Goal: Task Accomplishment & Management: Use online tool/utility

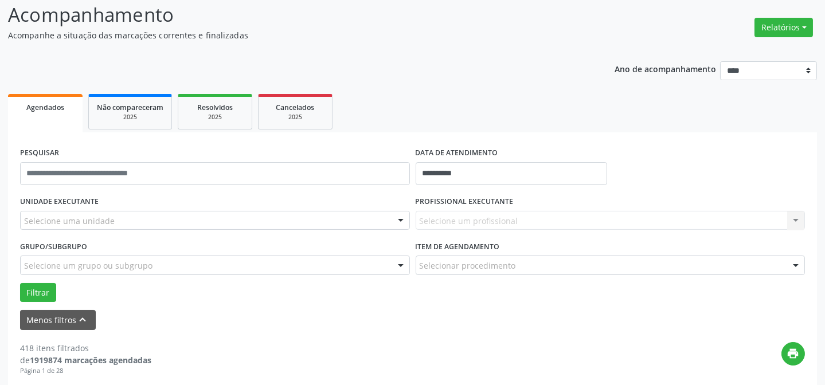
scroll to position [77, 0]
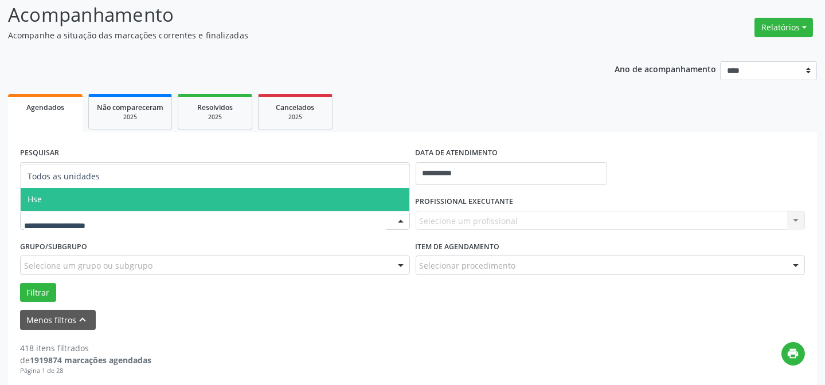
click at [95, 201] on span "Hse" at bounding box center [215, 199] width 389 height 23
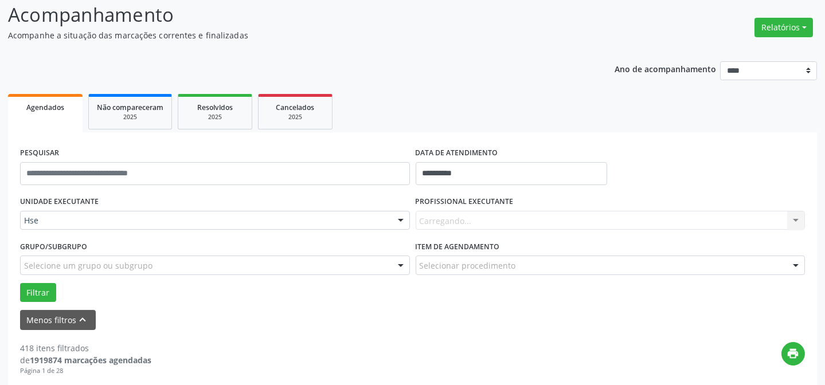
click at [466, 214] on div "Carregando... Nenhum resultado encontrado para: " " Não há nenhuma opção para s…" at bounding box center [611, 220] width 390 height 19
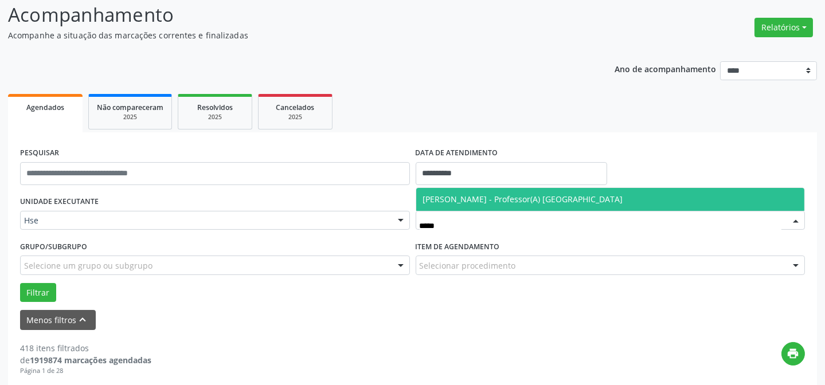
click at [569, 195] on span "[PERSON_NAME] - Professor(A) [GEOGRAPHIC_DATA]" at bounding box center [523, 199] width 200 height 11
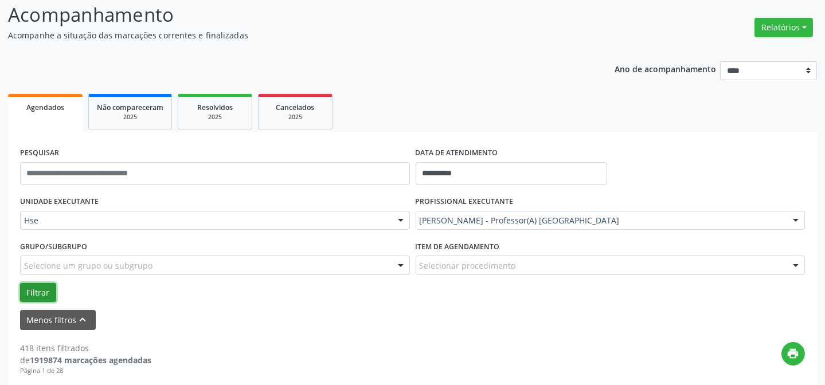
click at [36, 291] on button "Filtrar" at bounding box center [38, 292] width 36 height 19
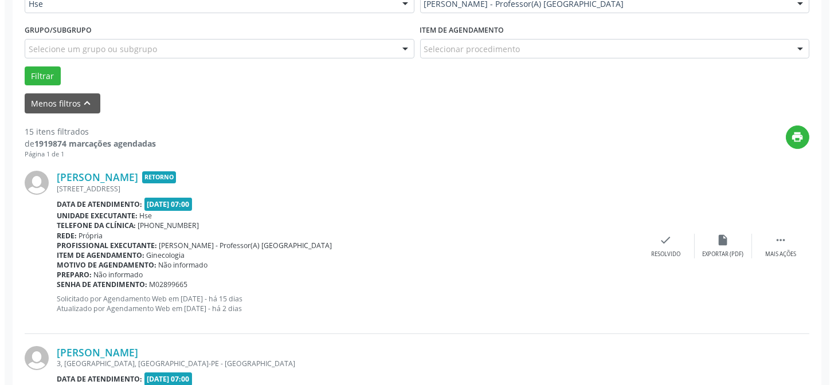
scroll to position [338, 0]
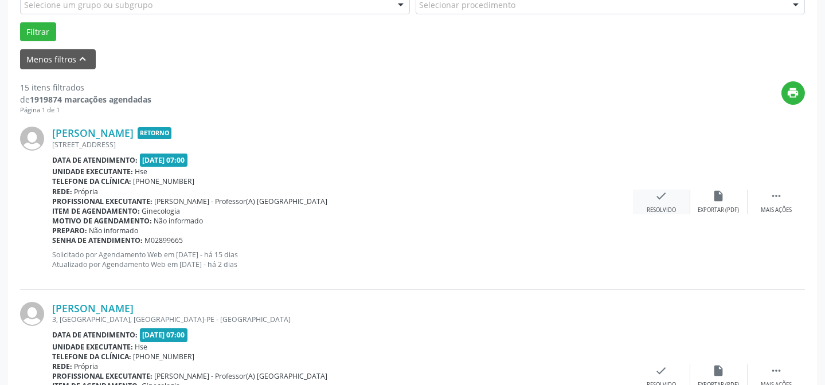
click at [661, 196] on icon "check" at bounding box center [661, 196] width 13 height 13
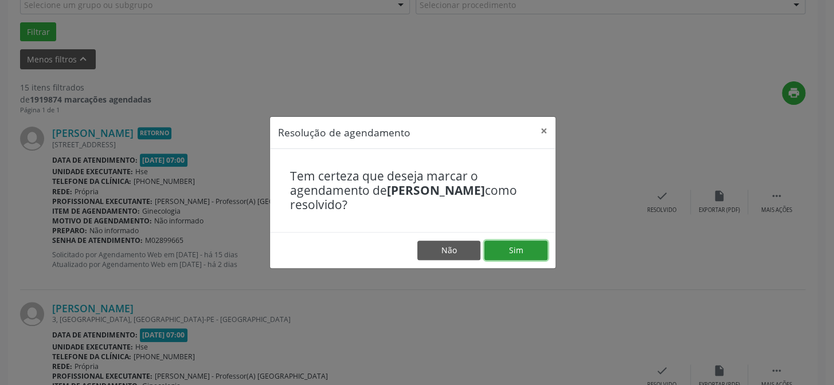
click at [499, 246] on button "Sim" at bounding box center [516, 250] width 63 height 19
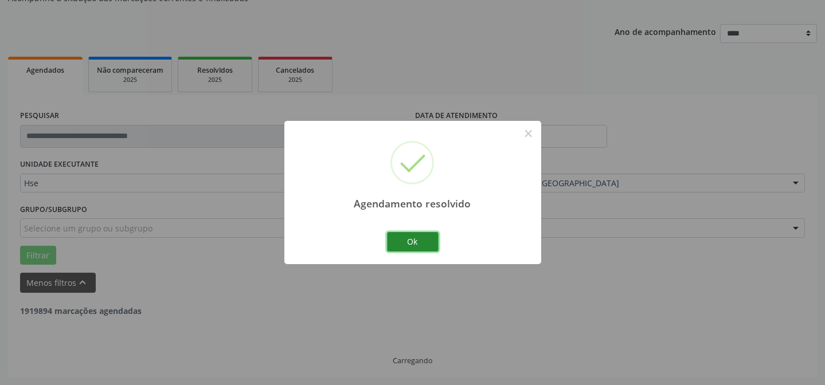
click at [412, 235] on button "Ok" at bounding box center [413, 241] width 52 height 19
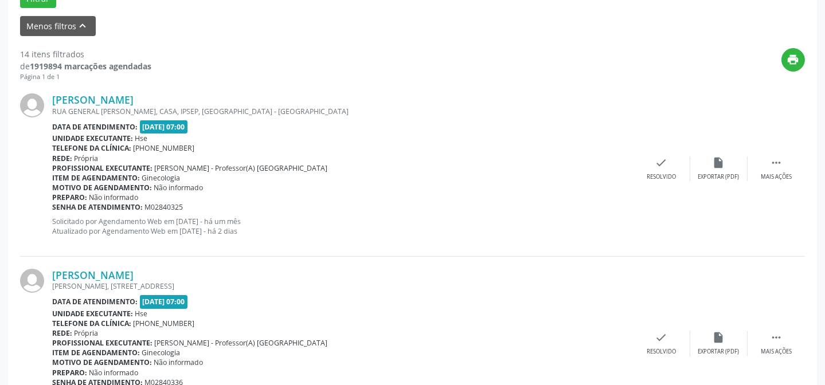
scroll to position [390, 0]
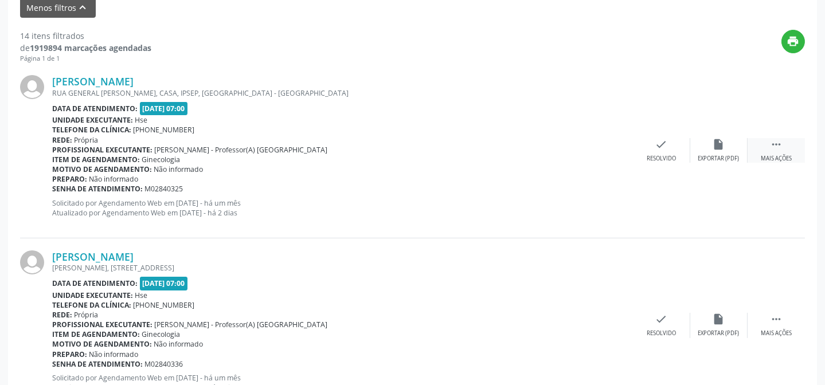
click at [764, 148] on div " Mais ações" at bounding box center [776, 150] width 57 height 25
click at [739, 144] on div "alarm_off Não compareceu" at bounding box center [718, 150] width 57 height 25
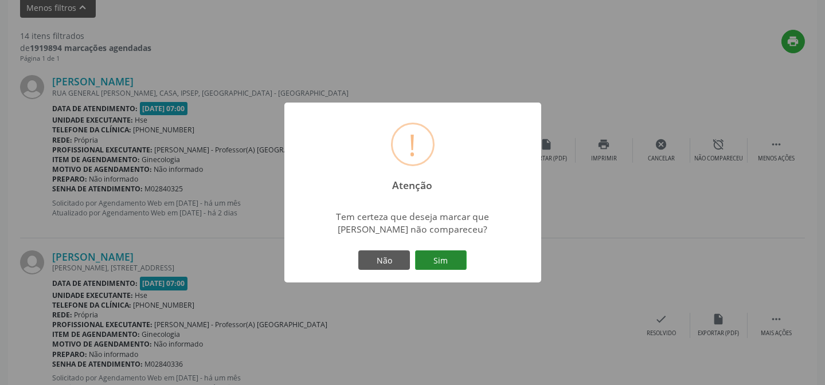
click at [447, 256] on button "Sim" at bounding box center [441, 260] width 52 height 19
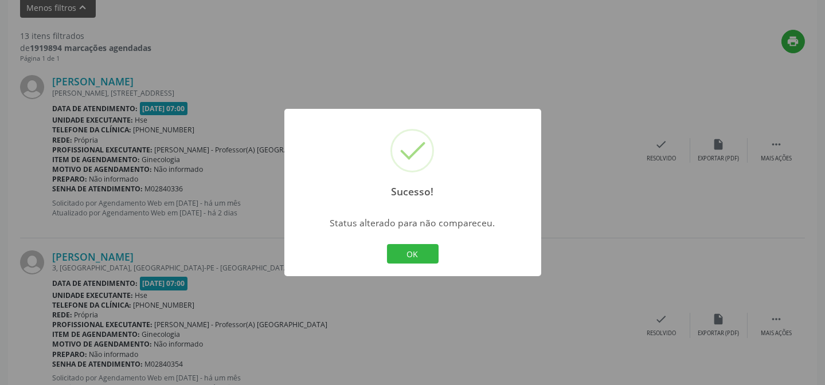
click at [405, 253] on button "OK" at bounding box center [413, 253] width 52 height 19
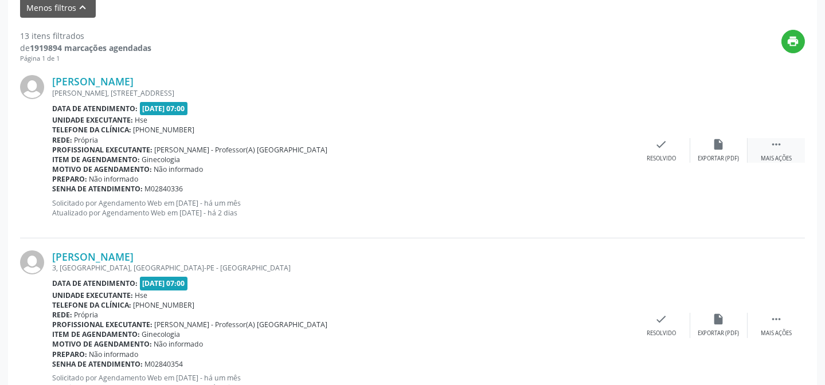
click at [784, 156] on div "Mais ações" at bounding box center [776, 159] width 31 height 8
click at [724, 151] on div "alarm_off Não compareceu" at bounding box center [718, 150] width 57 height 25
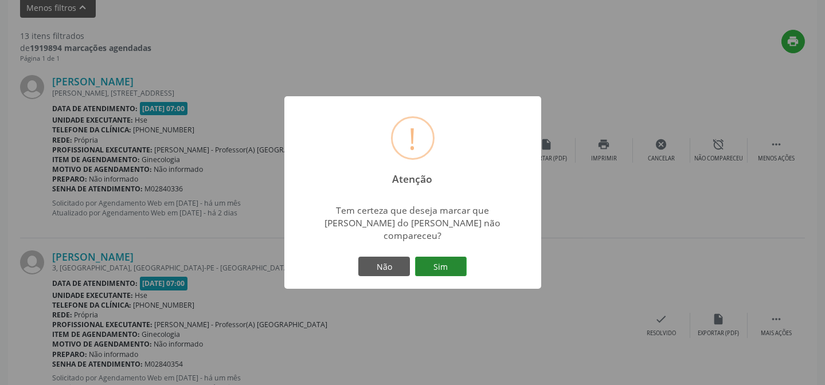
click at [444, 260] on button "Sim" at bounding box center [441, 266] width 52 height 19
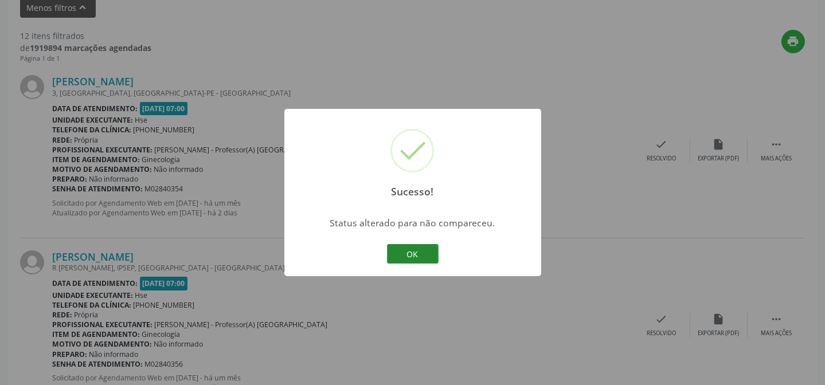
click at [408, 252] on button "OK" at bounding box center [413, 253] width 52 height 19
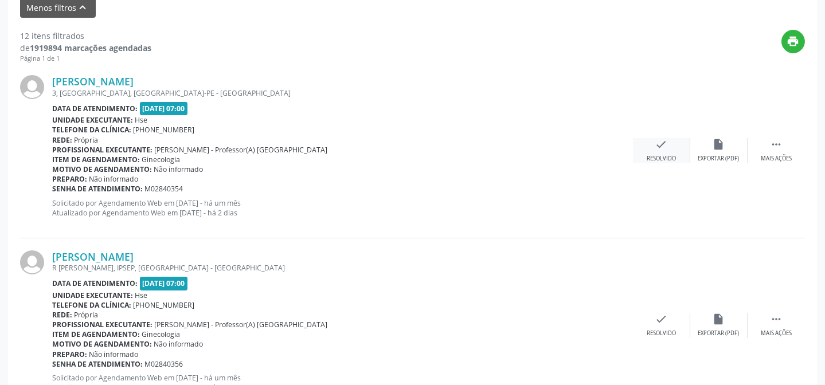
click at [655, 149] on icon "check" at bounding box center [661, 144] width 13 height 13
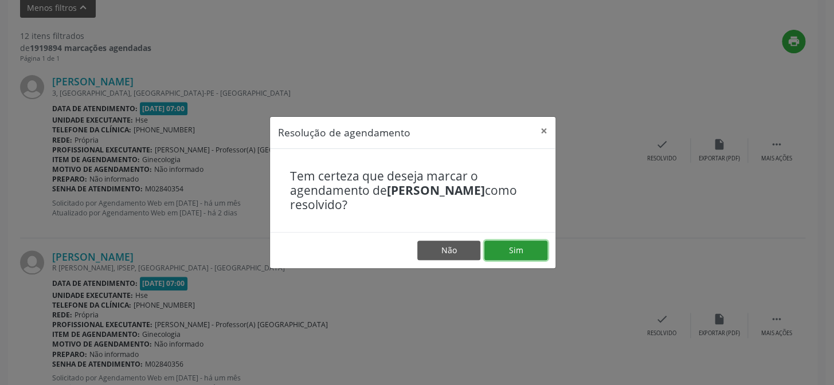
click at [496, 247] on button "Sim" at bounding box center [516, 250] width 63 height 19
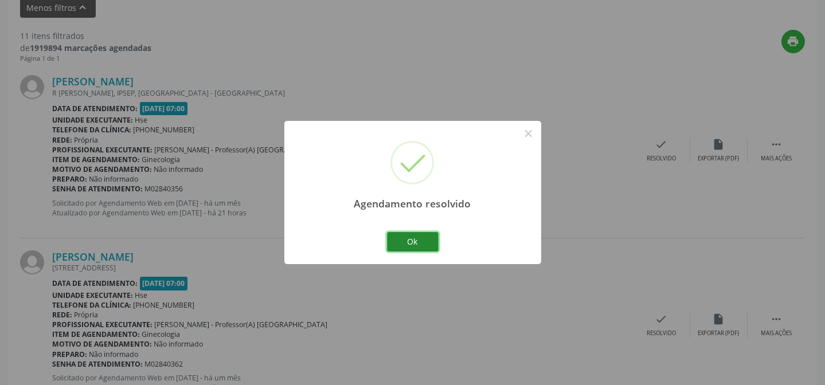
click at [419, 236] on button "Ok" at bounding box center [413, 241] width 52 height 19
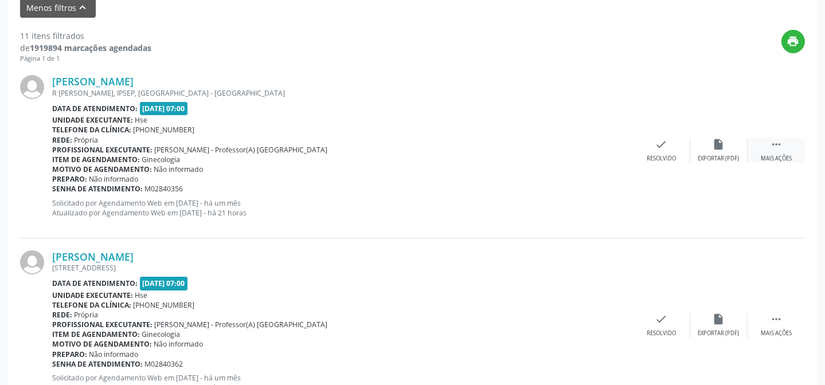
click at [775, 149] on icon "" at bounding box center [776, 144] width 13 height 13
click at [725, 149] on div "alarm_off Não compareceu" at bounding box center [718, 150] width 57 height 25
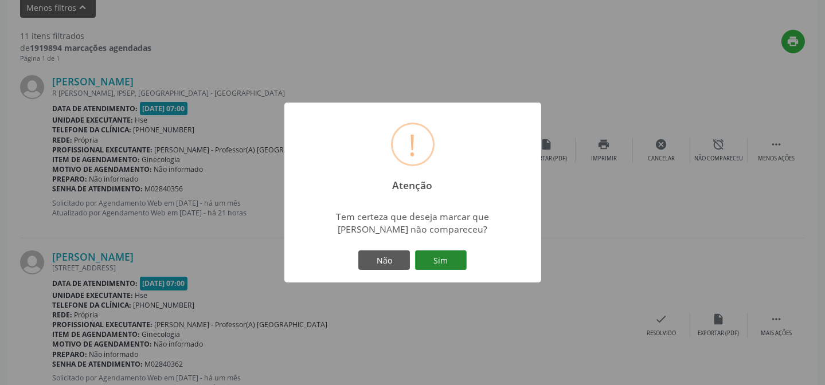
click at [443, 255] on button "Sim" at bounding box center [441, 260] width 52 height 19
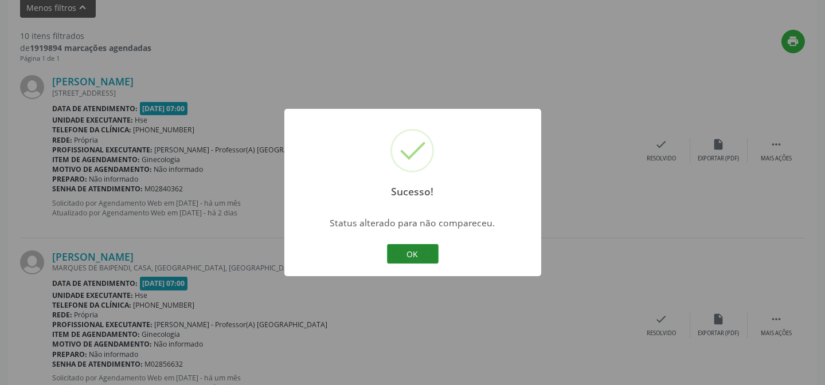
click at [411, 248] on button "OK" at bounding box center [413, 253] width 52 height 19
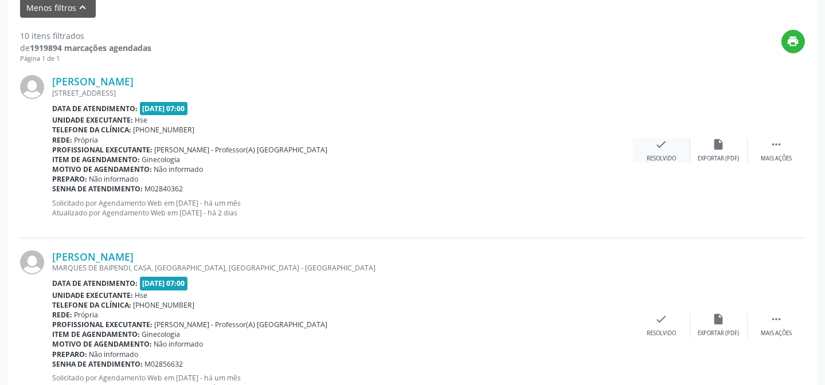
click at [653, 144] on div "check Resolvido" at bounding box center [661, 150] width 57 height 25
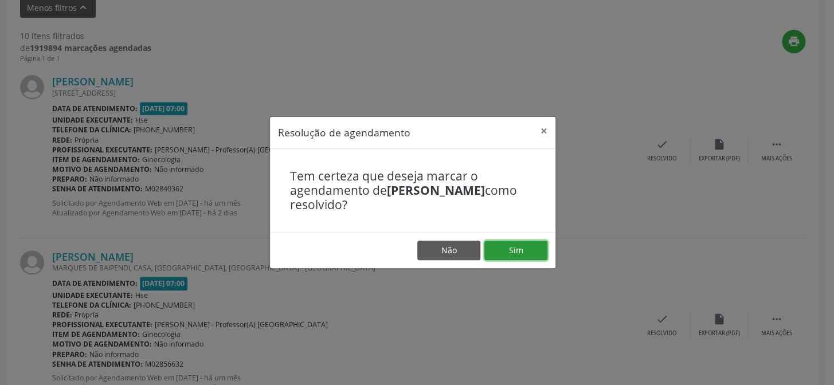
click at [520, 247] on button "Sim" at bounding box center [516, 250] width 63 height 19
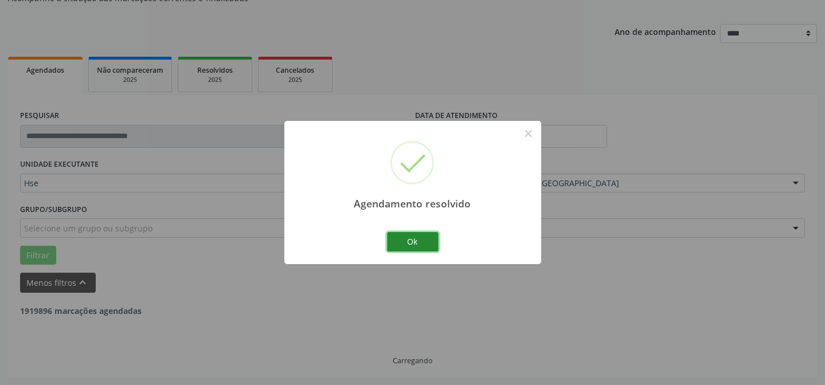
click at [396, 239] on button "Ok" at bounding box center [413, 241] width 52 height 19
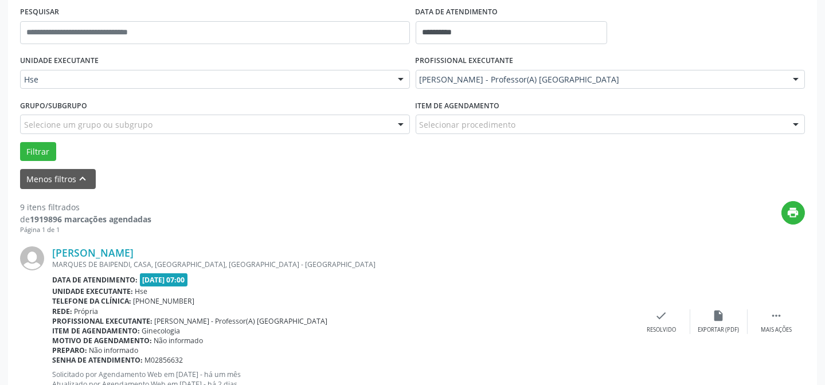
scroll to position [271, 0]
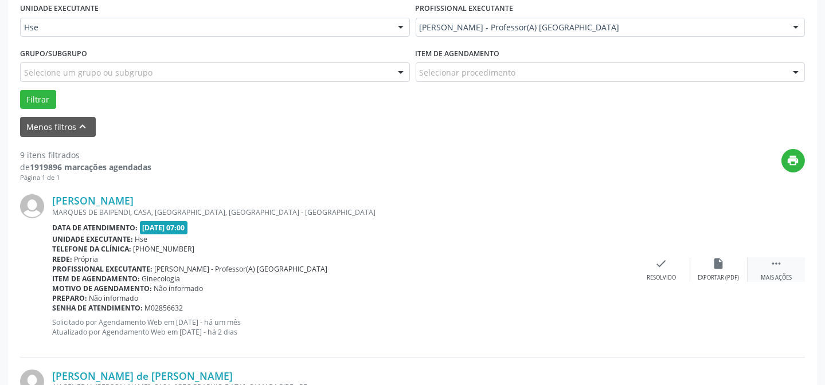
click at [782, 268] on icon "" at bounding box center [776, 263] width 13 height 13
click at [703, 264] on div "alarm_off Não compareceu" at bounding box center [718, 269] width 57 height 25
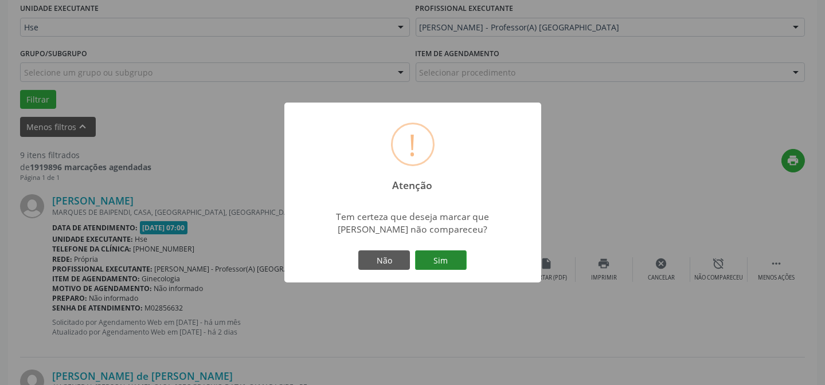
click at [448, 252] on button "Sim" at bounding box center [441, 260] width 52 height 19
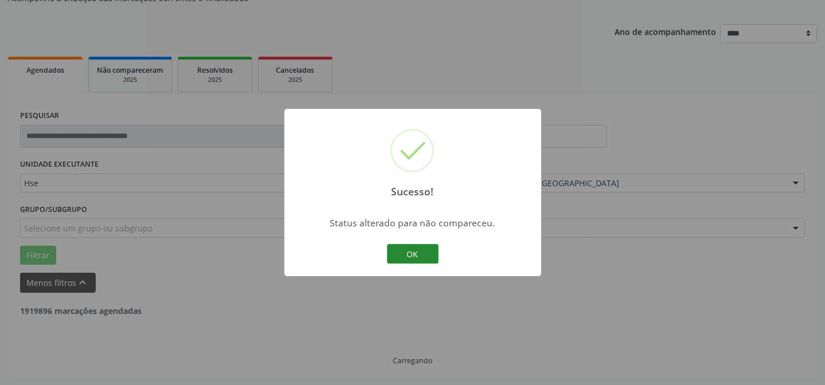
click at [422, 249] on button "OK" at bounding box center [413, 253] width 52 height 19
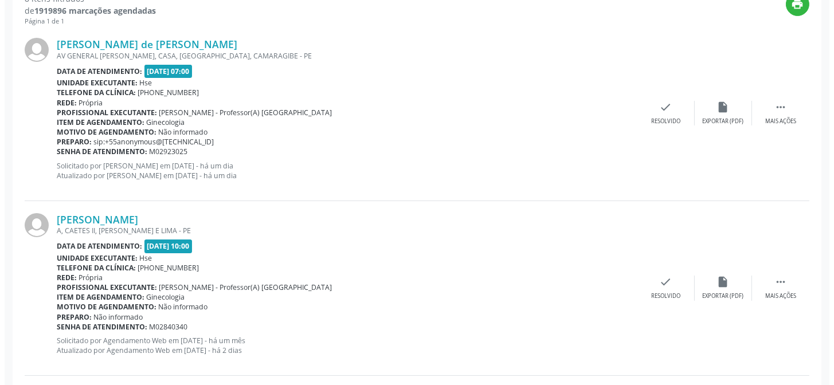
scroll to position [479, 0]
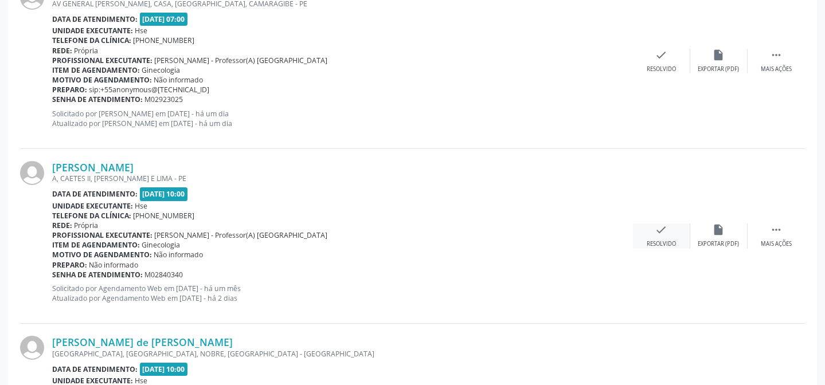
click at [670, 235] on div "check Resolvido" at bounding box center [661, 236] width 57 height 25
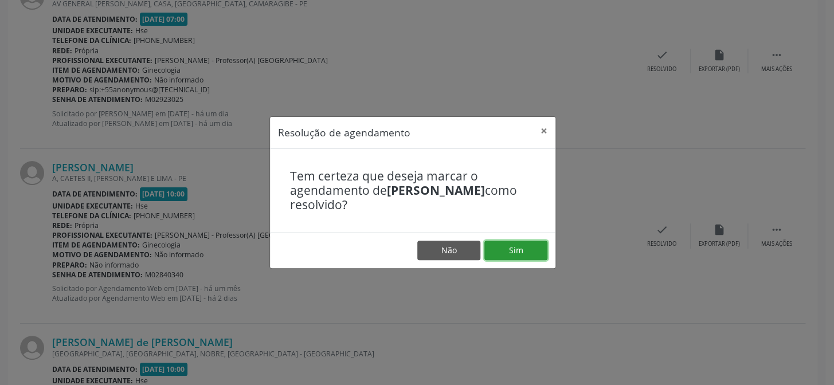
click at [521, 243] on button "Sim" at bounding box center [516, 250] width 63 height 19
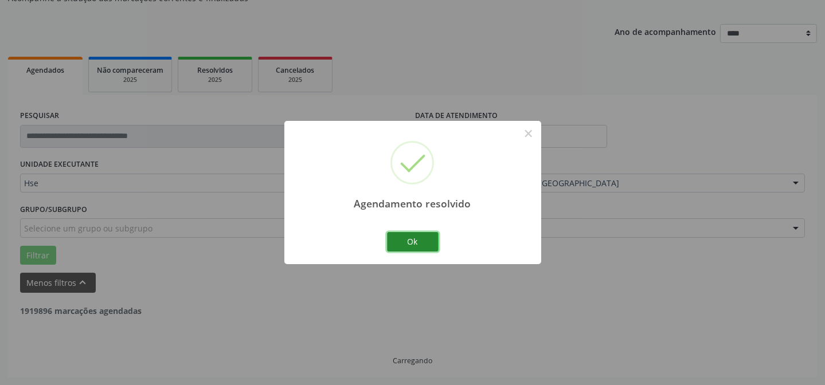
click at [413, 237] on button "Ok" at bounding box center [413, 241] width 52 height 19
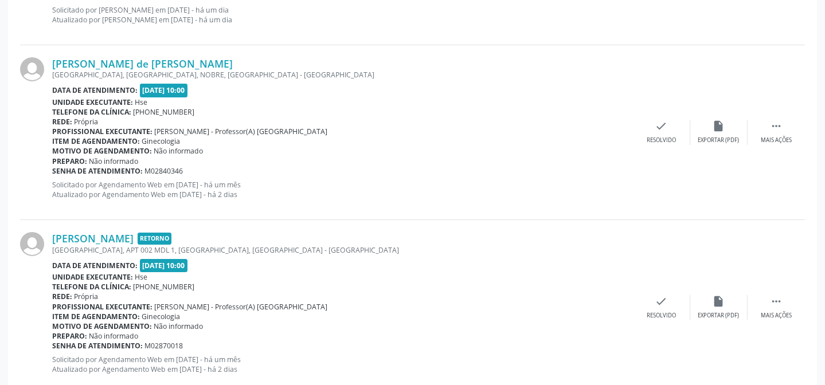
scroll to position [584, 0]
click at [780, 130] on icon "" at bounding box center [776, 125] width 13 height 13
click at [709, 137] on div "Não compareceu" at bounding box center [718, 140] width 49 height 8
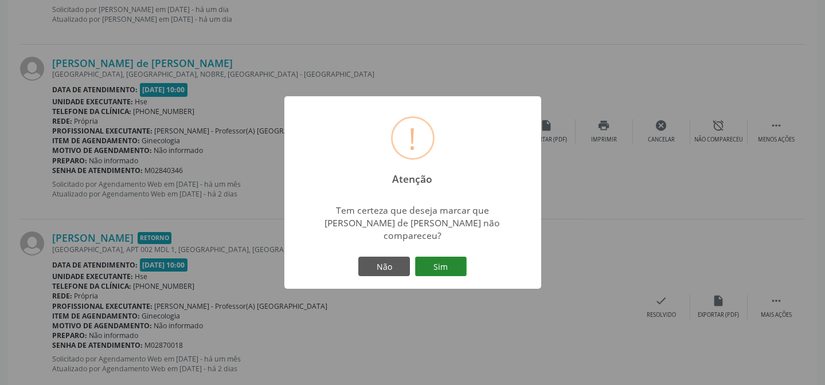
click at [445, 257] on button "Sim" at bounding box center [441, 266] width 52 height 19
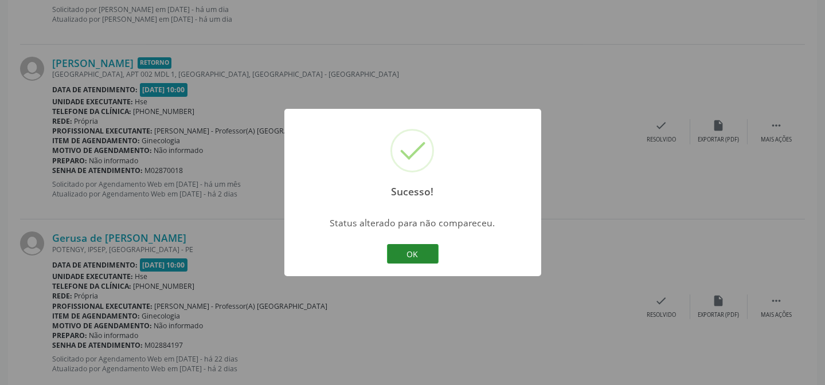
click at [413, 250] on button "OK" at bounding box center [413, 253] width 52 height 19
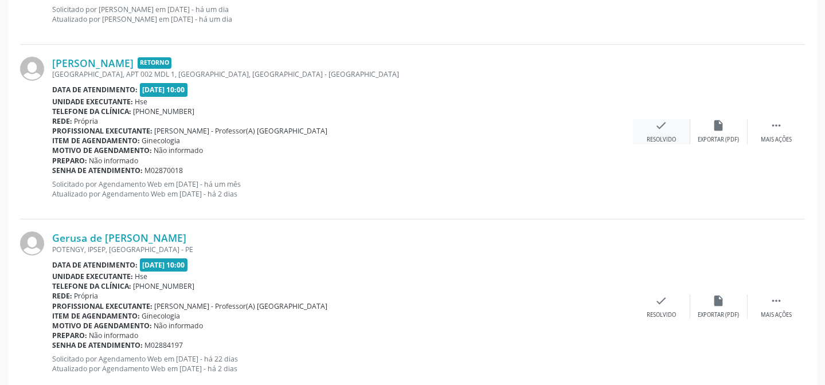
click at [663, 133] on div "check Resolvido" at bounding box center [661, 131] width 57 height 25
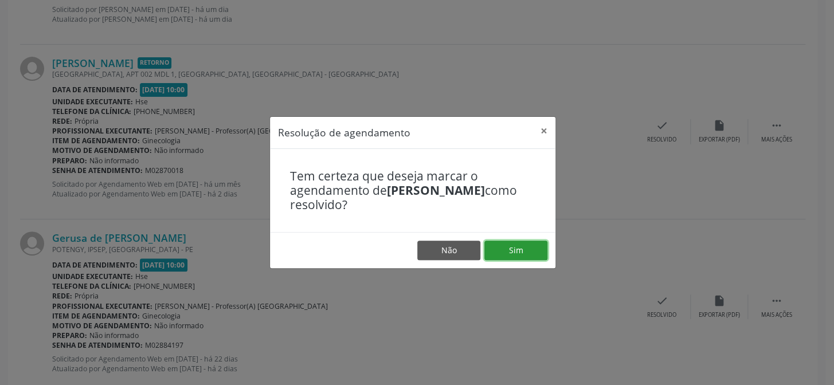
click at [504, 252] on button "Sim" at bounding box center [516, 250] width 63 height 19
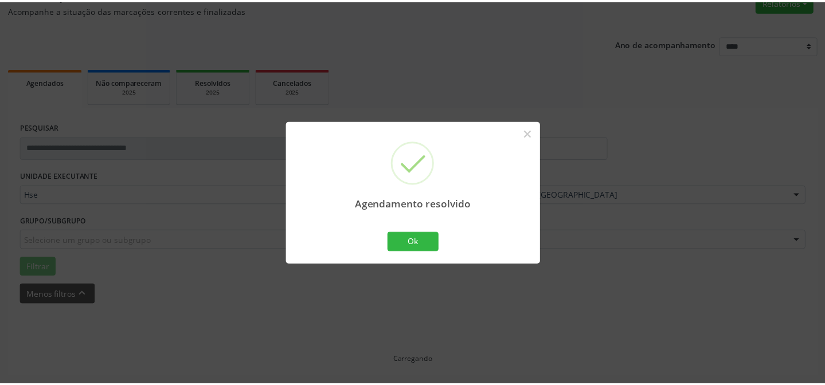
scroll to position [103, 0]
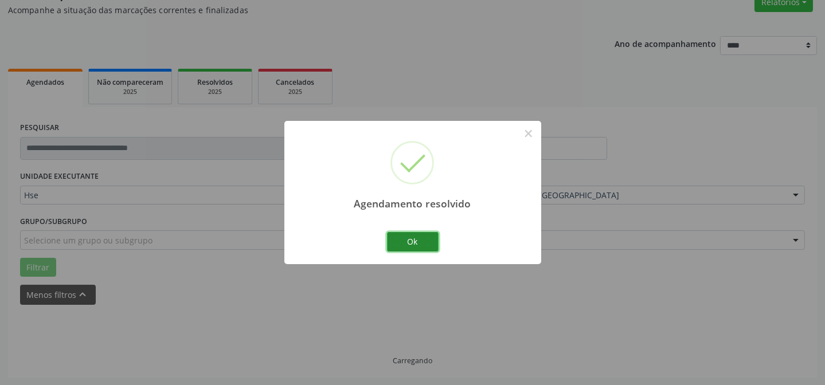
click at [422, 244] on button "Ok" at bounding box center [413, 241] width 52 height 19
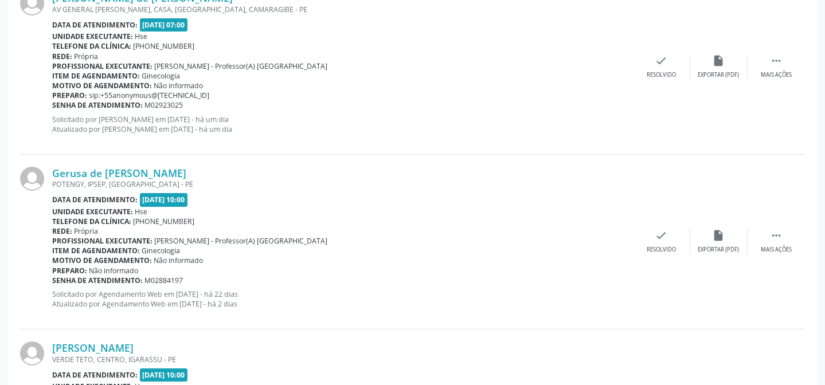
scroll to position [479, 0]
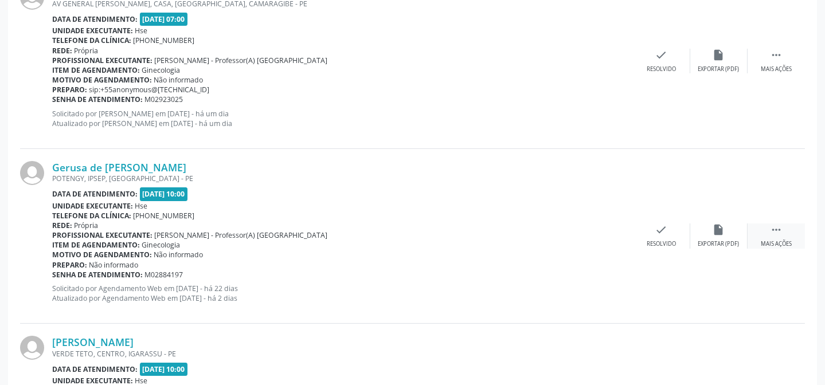
click at [761, 226] on div " Mais ações" at bounding box center [776, 236] width 57 height 25
click at [708, 231] on div "alarm_off Não compareceu" at bounding box center [718, 236] width 57 height 25
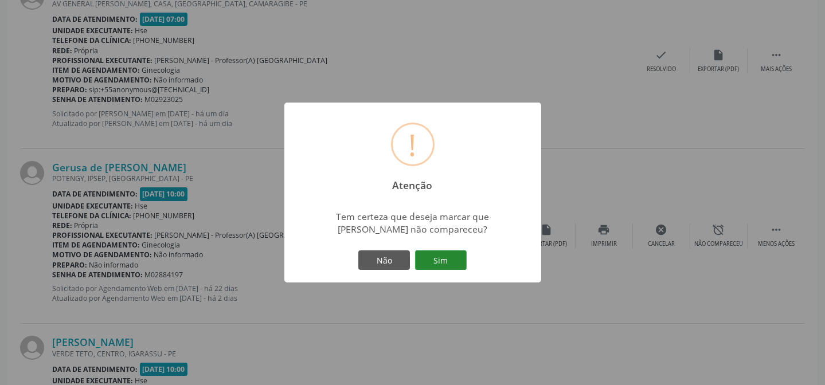
click at [432, 256] on button "Sim" at bounding box center [441, 260] width 52 height 19
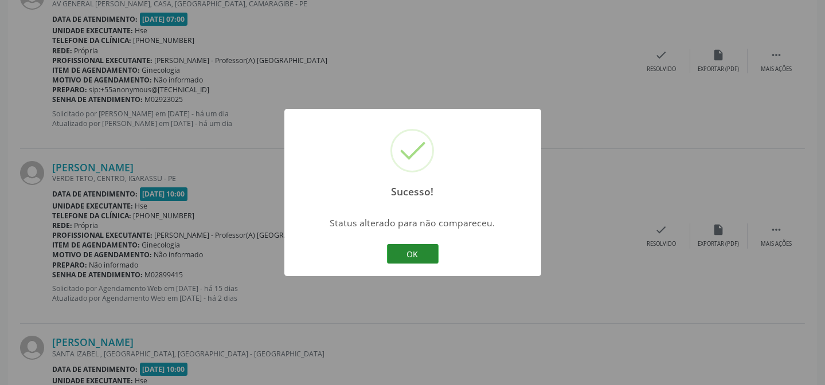
click at [412, 247] on button "OK" at bounding box center [413, 253] width 52 height 19
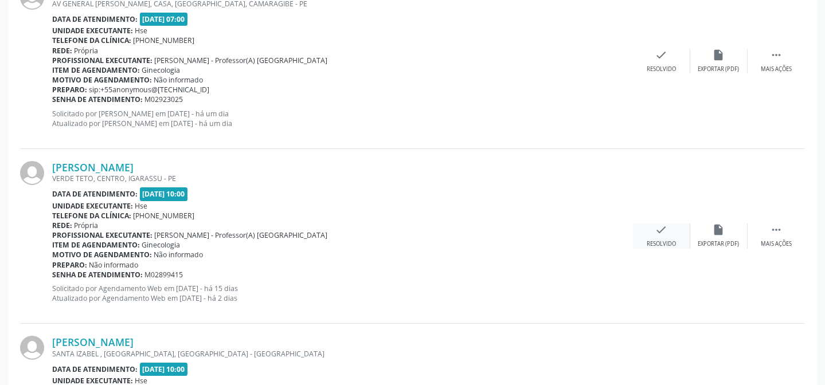
click at [659, 232] on icon "check" at bounding box center [661, 230] width 13 height 13
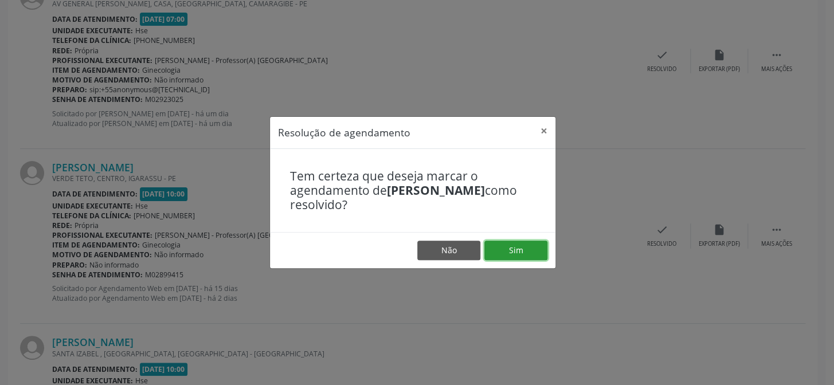
click at [516, 255] on button "Sim" at bounding box center [516, 250] width 63 height 19
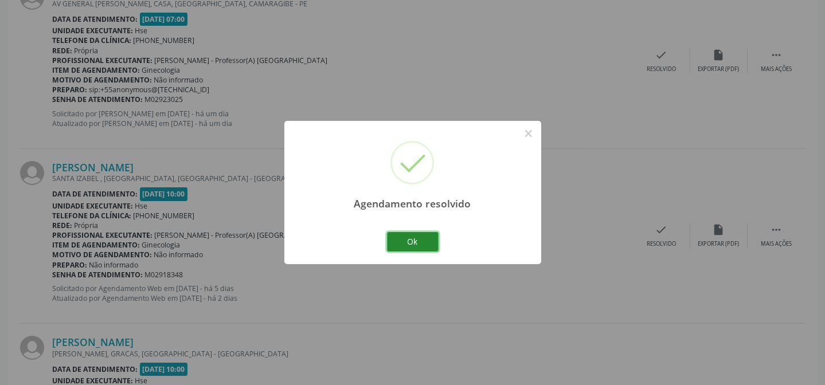
click at [417, 235] on button "Ok" at bounding box center [413, 241] width 52 height 19
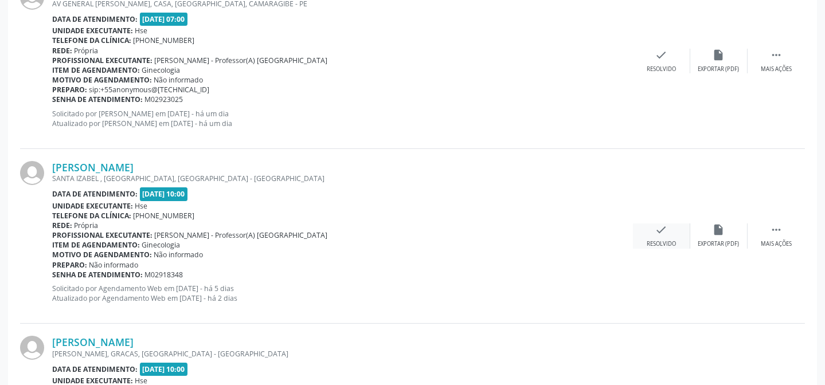
click at [652, 241] on div "Resolvido" at bounding box center [661, 244] width 29 height 8
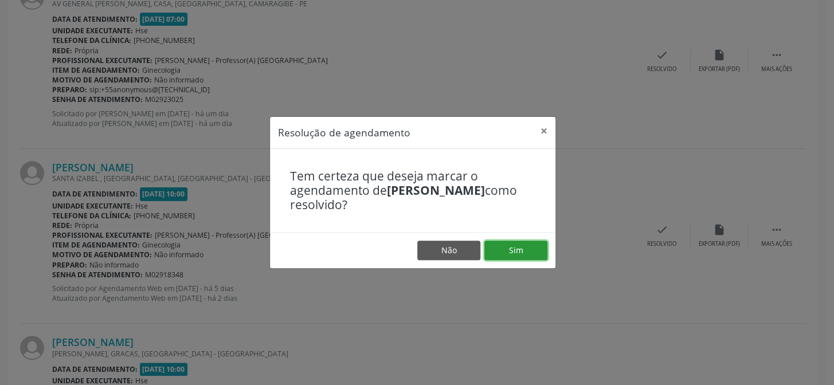
click at [493, 242] on button "Sim" at bounding box center [516, 250] width 63 height 19
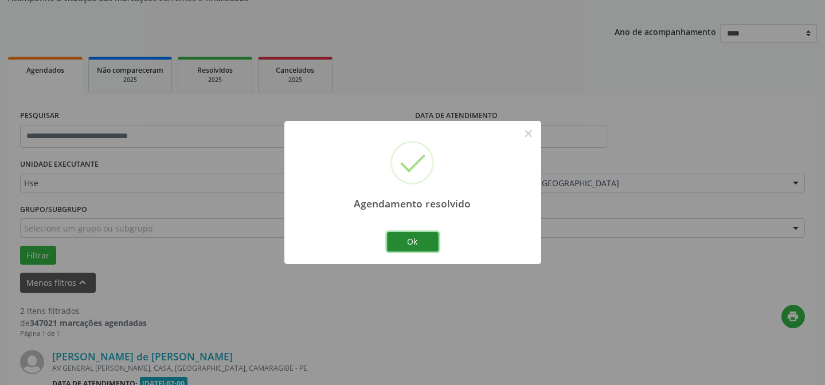
click at [419, 245] on button "Ok" at bounding box center [413, 241] width 52 height 19
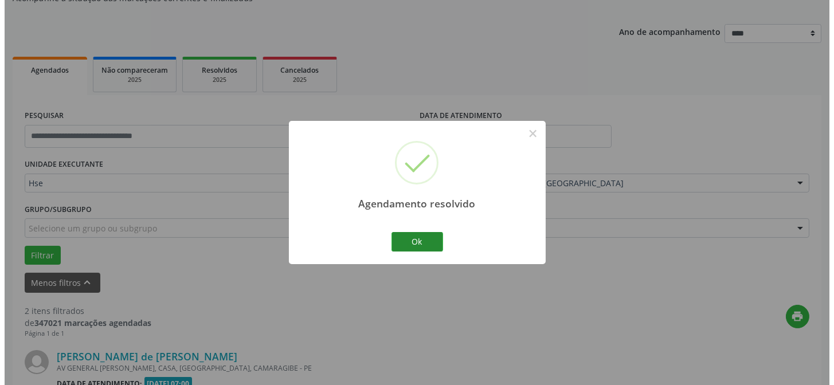
scroll to position [436, 0]
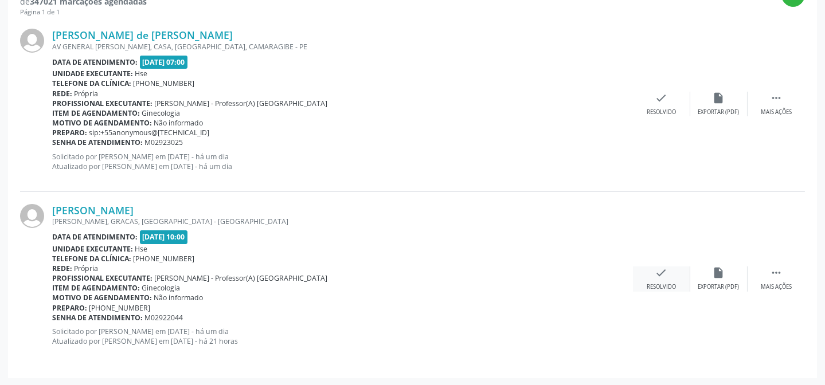
click at [665, 276] on icon "check" at bounding box center [661, 273] width 13 height 13
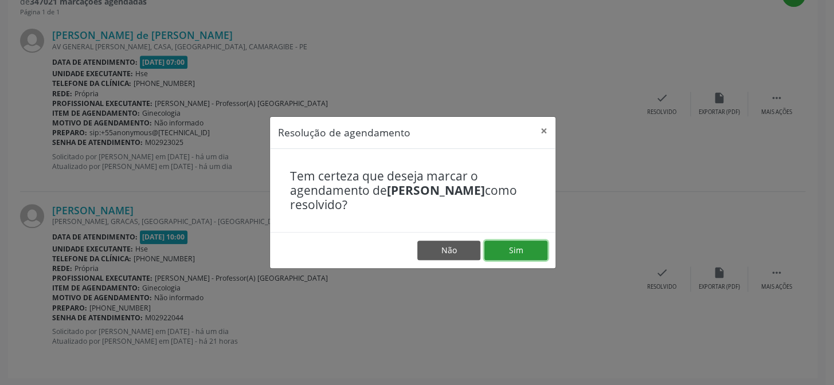
click at [524, 243] on button "Sim" at bounding box center [516, 250] width 63 height 19
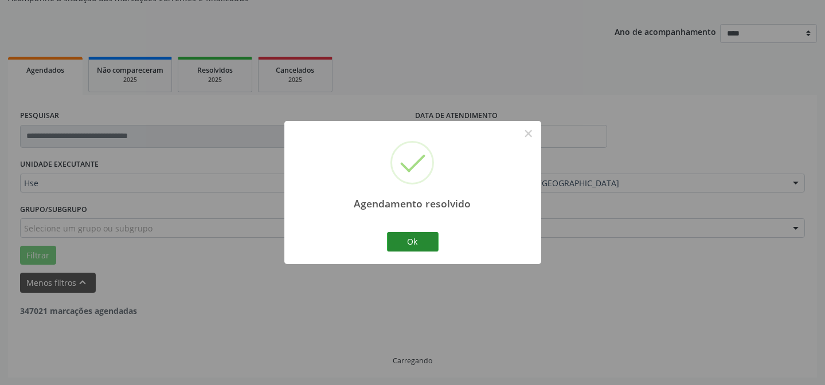
scroll to position [262, 0]
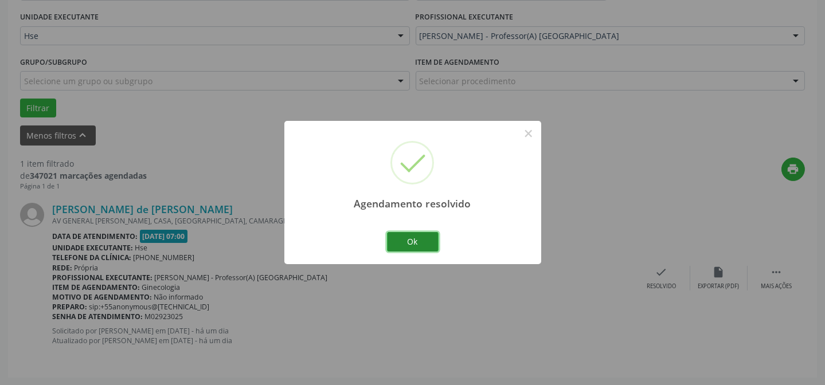
click at [413, 235] on button "Ok" at bounding box center [413, 241] width 52 height 19
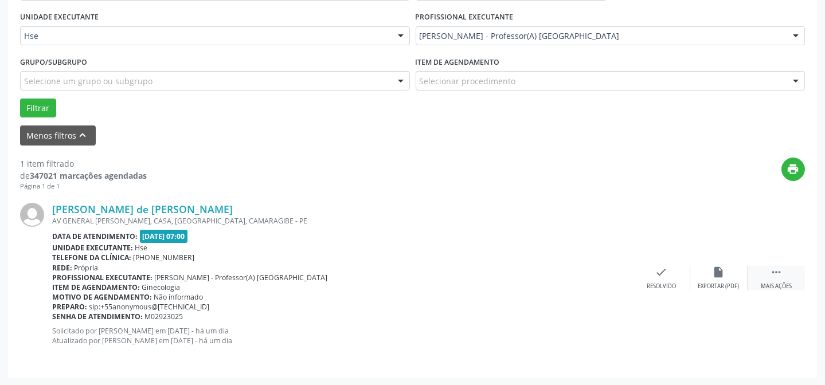
click at [779, 276] on icon "" at bounding box center [776, 272] width 13 height 13
click at [716, 270] on icon "alarm_off" at bounding box center [719, 272] width 13 height 13
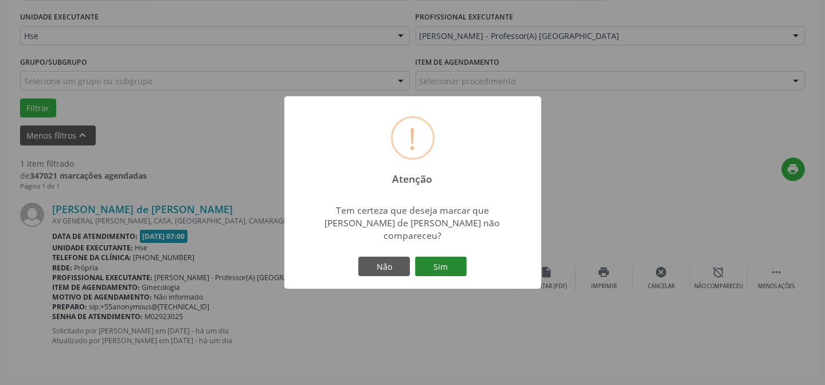
click at [444, 257] on button "Sim" at bounding box center [441, 266] width 52 height 19
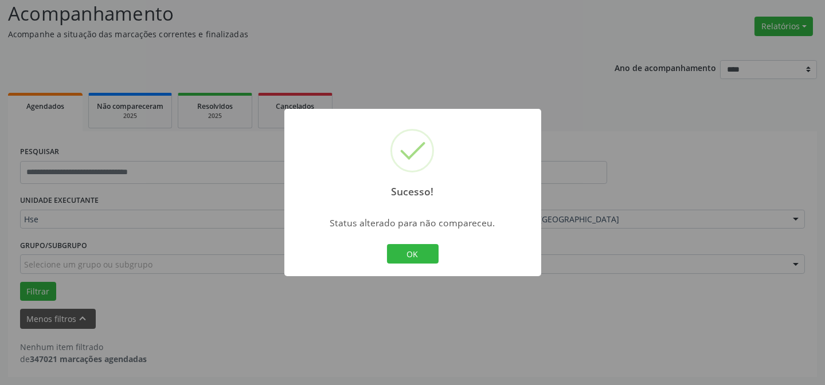
scroll to position [77, 0]
drag, startPoint x: 409, startPoint y: 239, endPoint x: 416, endPoint y: 253, distance: 15.1
click at [412, 241] on div "Sucesso! × Status alterado para não compareceu. OK Cancel" at bounding box center [412, 192] width 257 height 167
click at [416, 253] on button "OK" at bounding box center [413, 253] width 52 height 19
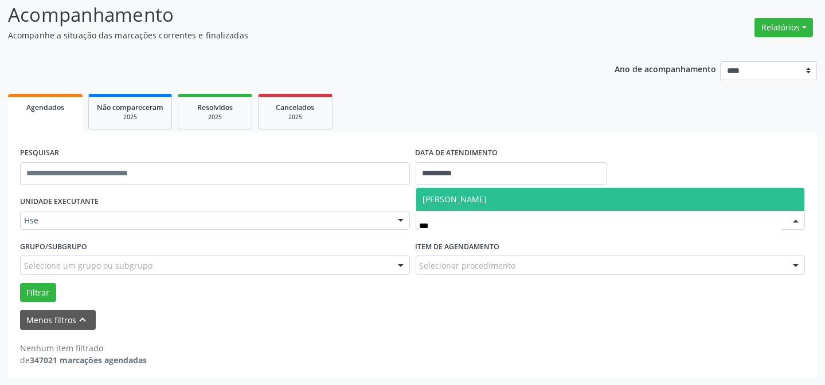
type input "****"
click at [475, 194] on span "[PERSON_NAME]" at bounding box center [455, 199] width 64 height 11
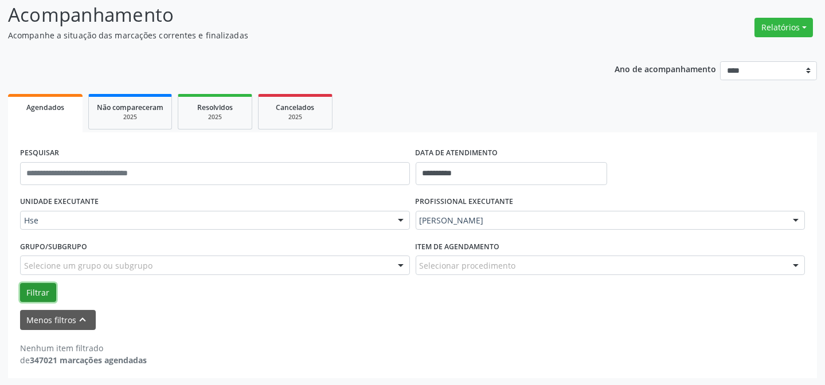
click at [44, 291] on button "Filtrar" at bounding box center [38, 292] width 36 height 19
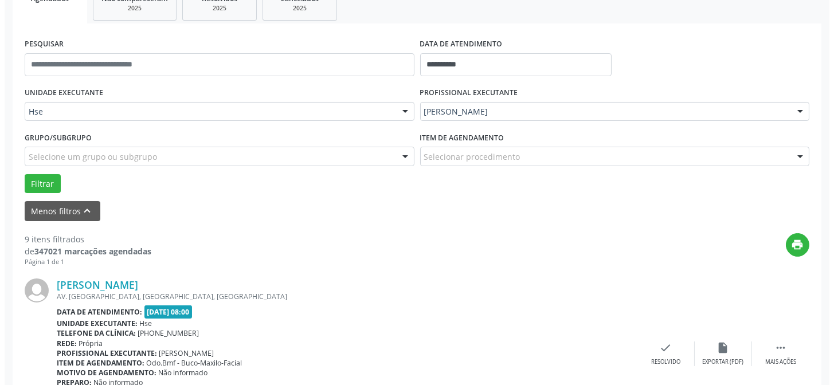
scroll to position [286, 0]
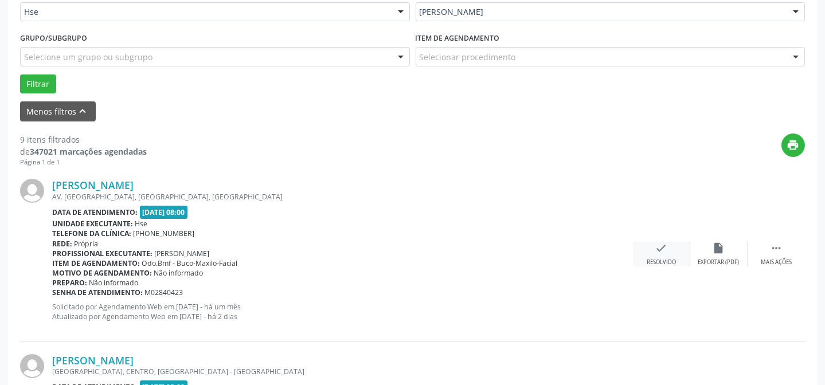
click at [659, 251] on icon "check" at bounding box center [661, 248] width 13 height 13
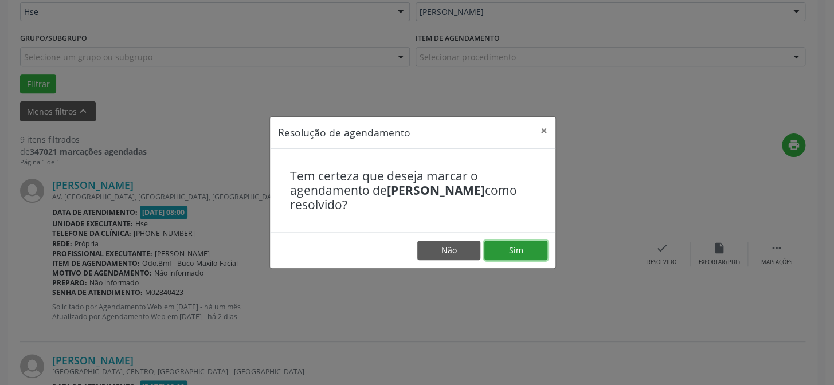
click at [517, 255] on button "Sim" at bounding box center [516, 250] width 63 height 19
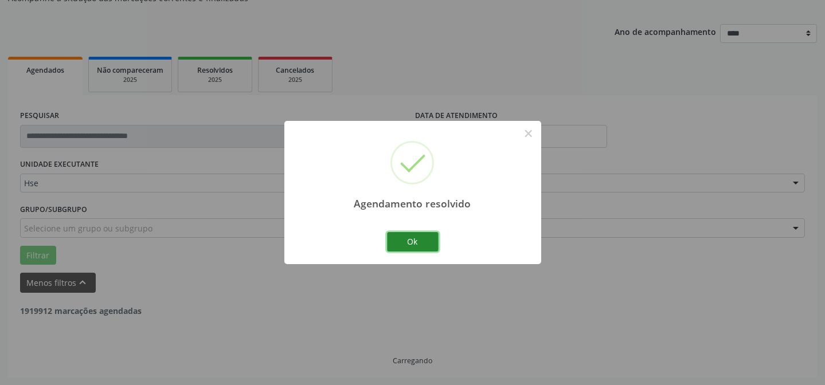
click at [409, 237] on button "Ok" at bounding box center [413, 241] width 52 height 19
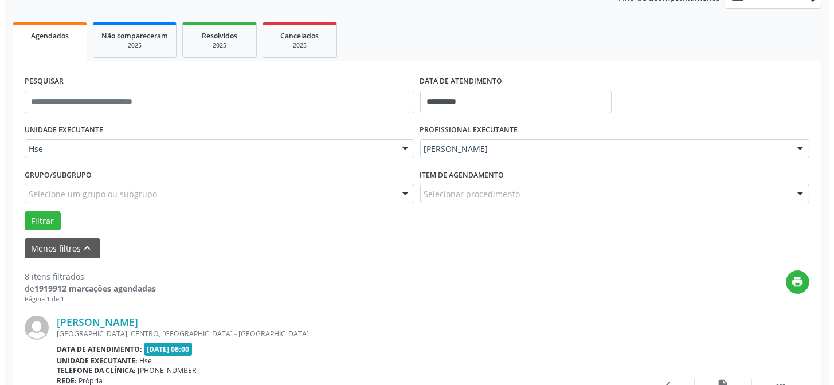
scroll to position [271, 0]
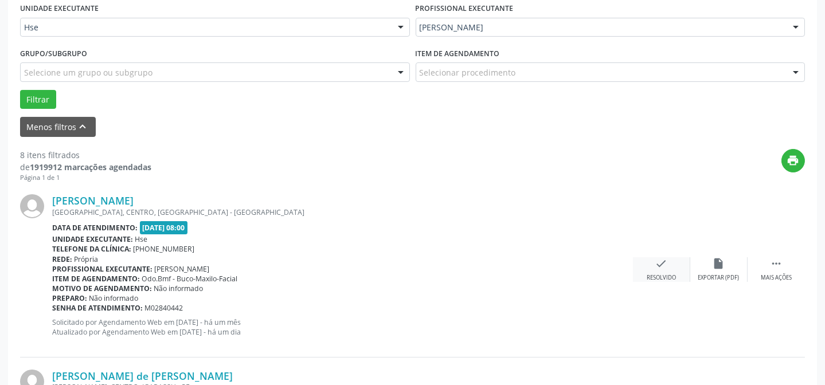
click at [657, 267] on icon "check" at bounding box center [661, 263] width 13 height 13
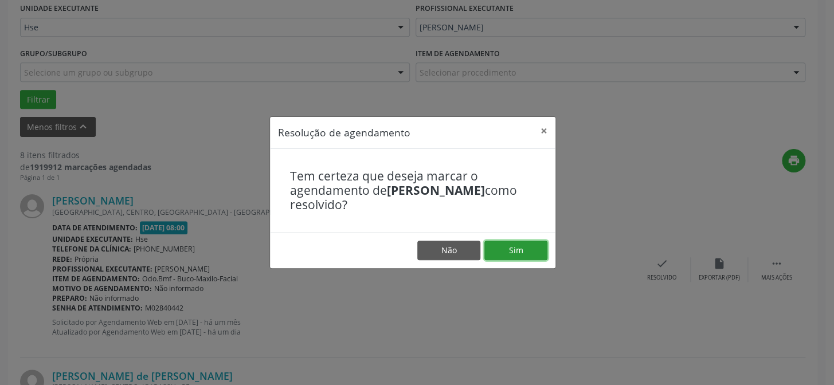
click at [501, 247] on button "Sim" at bounding box center [516, 250] width 63 height 19
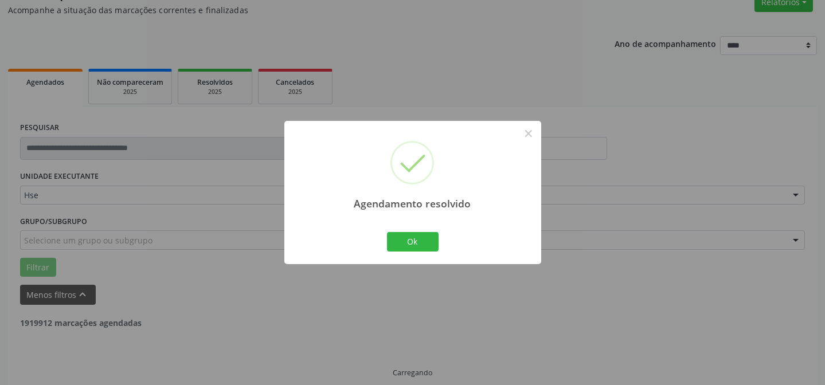
scroll to position [115, 0]
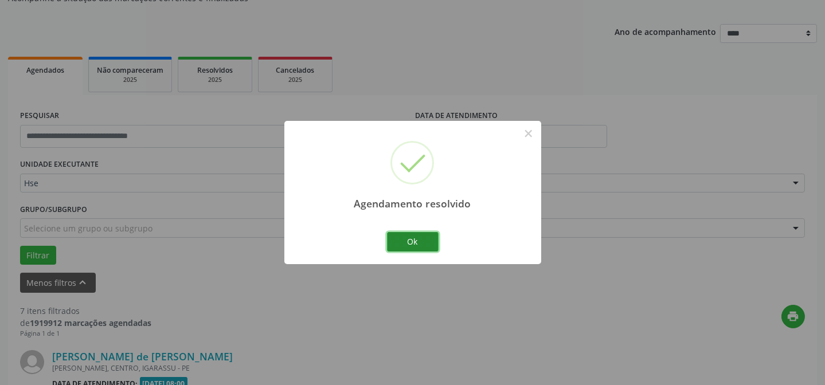
click at [409, 240] on button "Ok" at bounding box center [413, 241] width 52 height 19
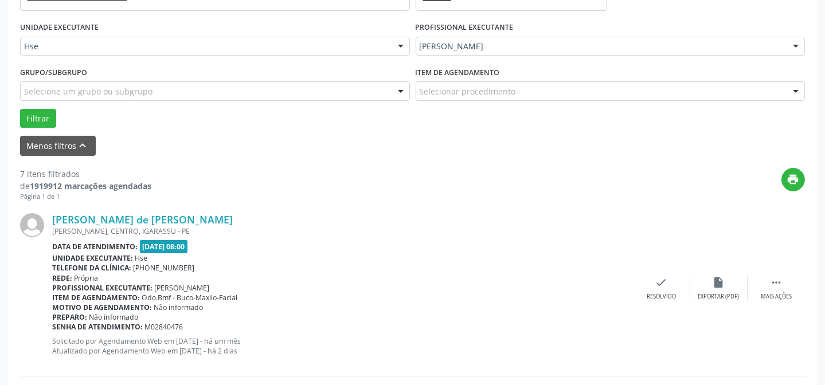
scroll to position [271, 0]
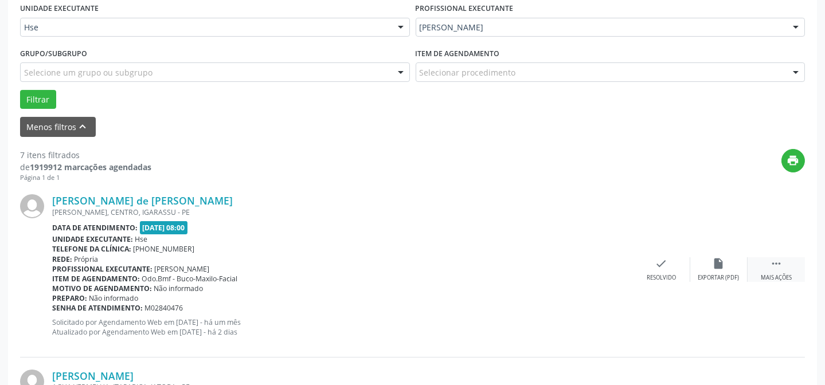
click at [772, 271] on div " Mais ações" at bounding box center [776, 269] width 57 height 25
click at [721, 264] on icon "alarm_off" at bounding box center [719, 263] width 13 height 13
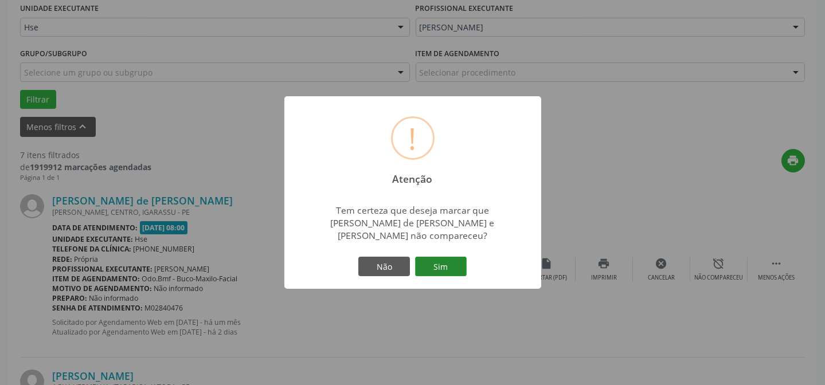
click at [443, 257] on button "Sim" at bounding box center [441, 266] width 52 height 19
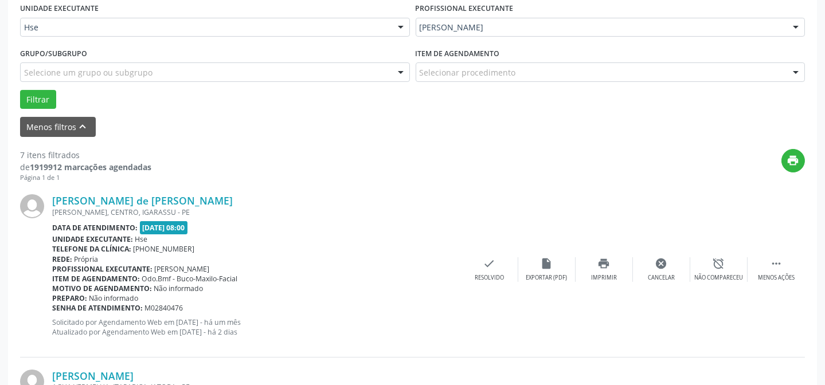
scroll to position [115, 0]
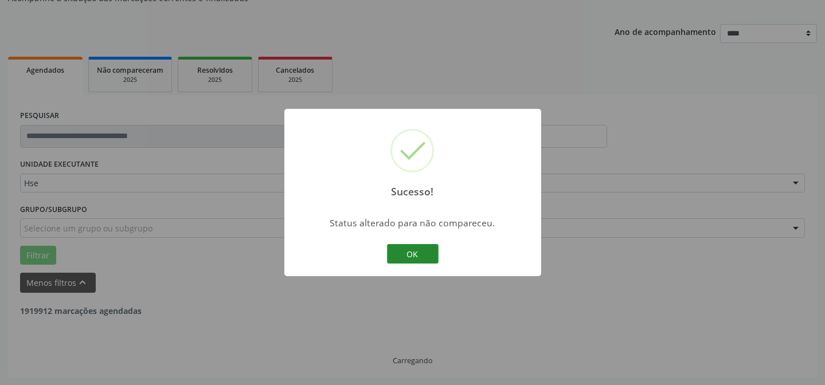
click at [411, 255] on button "OK" at bounding box center [413, 253] width 52 height 19
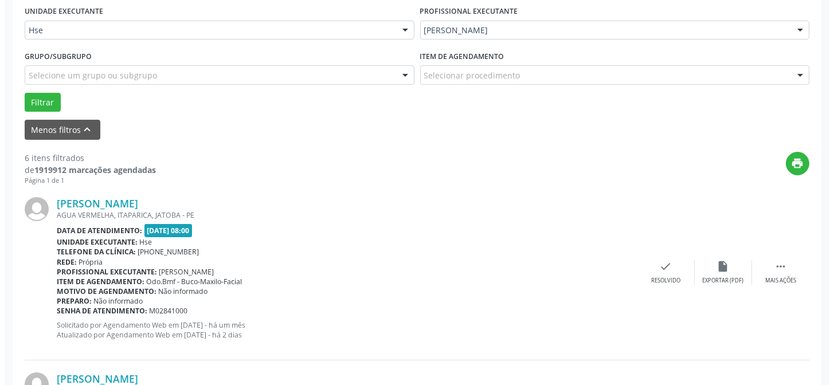
scroll to position [271, 0]
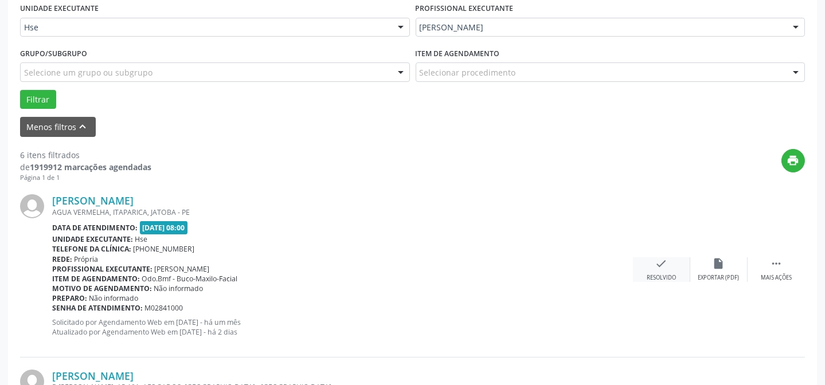
click at [658, 270] on div "check Resolvido" at bounding box center [661, 269] width 57 height 25
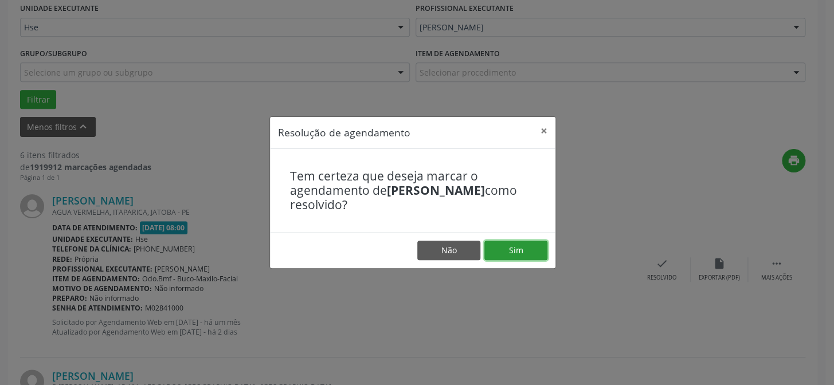
click at [526, 249] on button "Sim" at bounding box center [516, 250] width 63 height 19
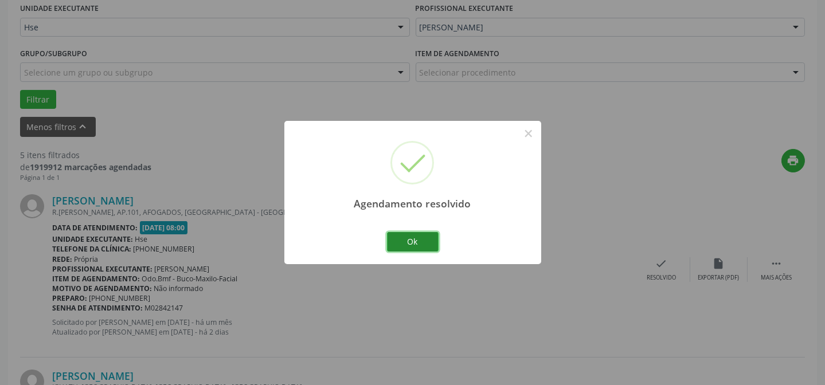
click at [426, 236] on button "Ok" at bounding box center [413, 241] width 52 height 19
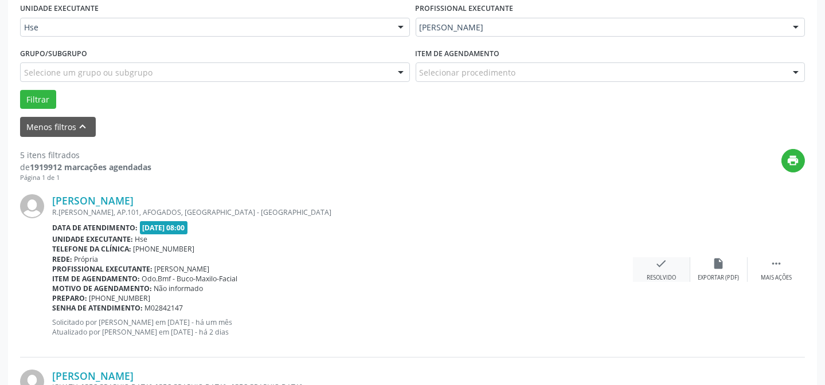
click at [653, 269] on div "check Resolvido" at bounding box center [661, 269] width 57 height 25
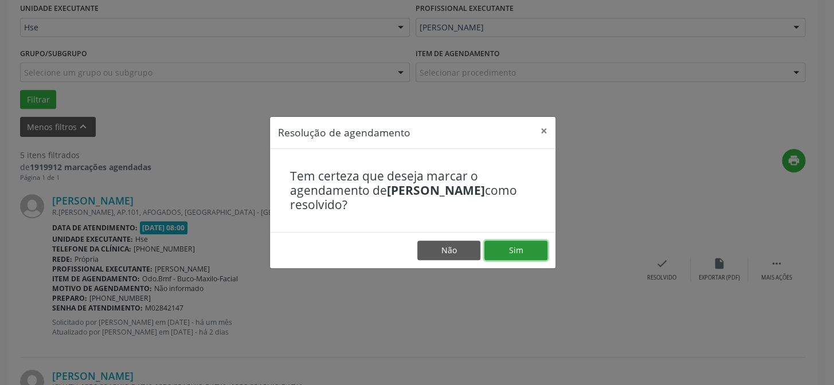
click at [505, 244] on button "Sim" at bounding box center [516, 250] width 63 height 19
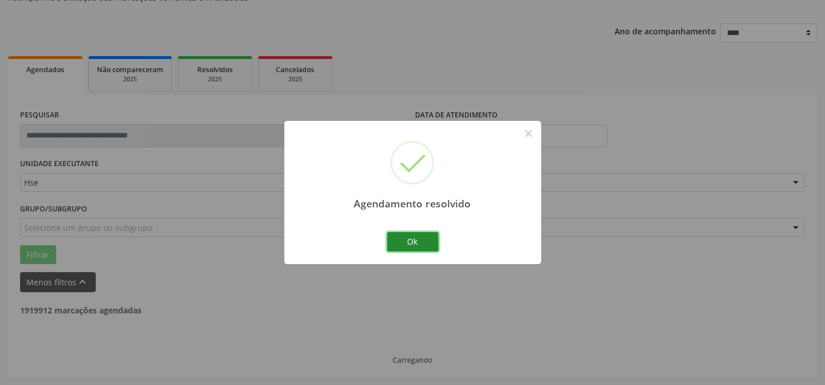
click at [421, 235] on button "Ok" at bounding box center [413, 241] width 52 height 19
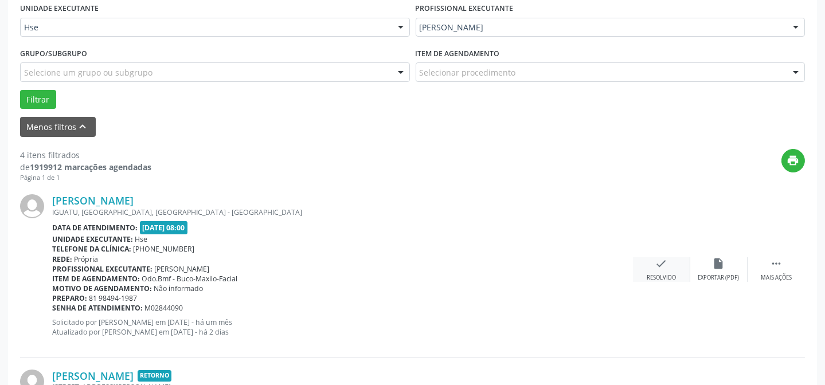
click at [666, 267] on icon "check" at bounding box center [661, 263] width 13 height 13
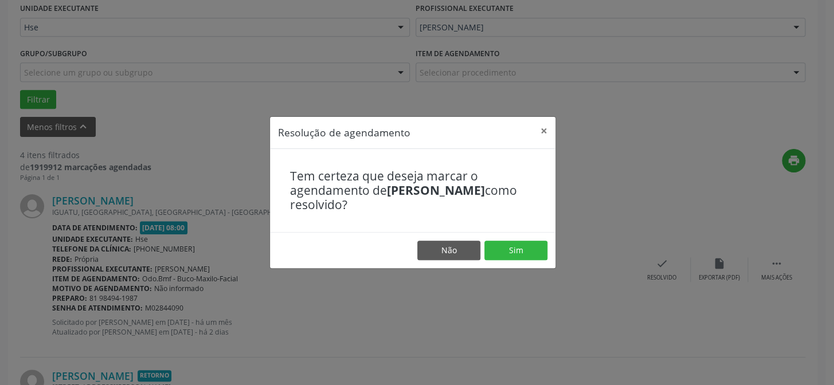
click at [510, 238] on footer "Não Sim" at bounding box center [413, 250] width 286 height 36
click at [506, 247] on button "Sim" at bounding box center [516, 250] width 63 height 19
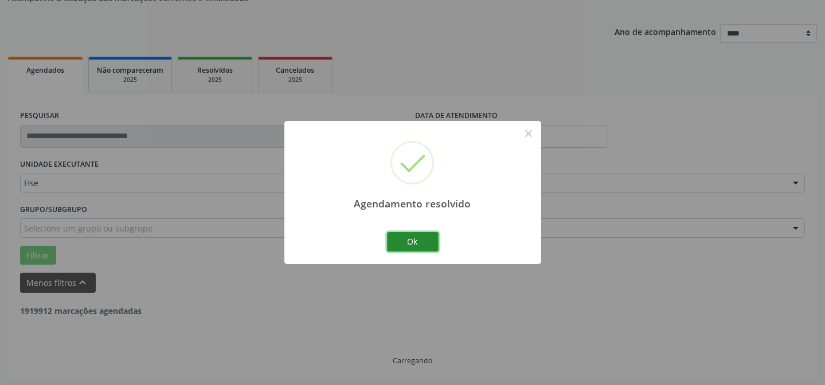
click at [424, 241] on button "Ok" at bounding box center [413, 241] width 52 height 19
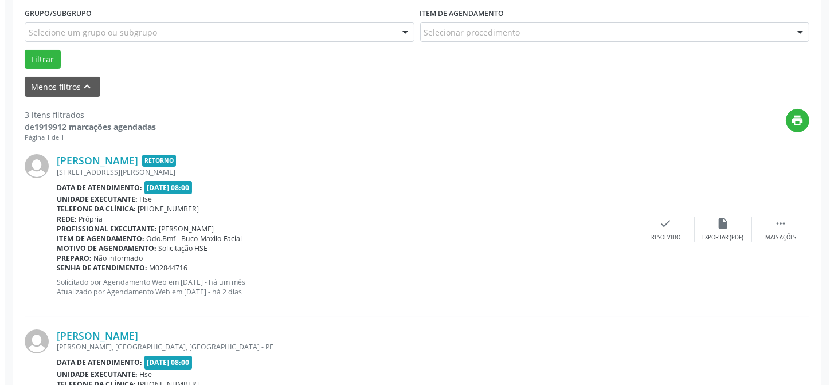
scroll to position [323, 0]
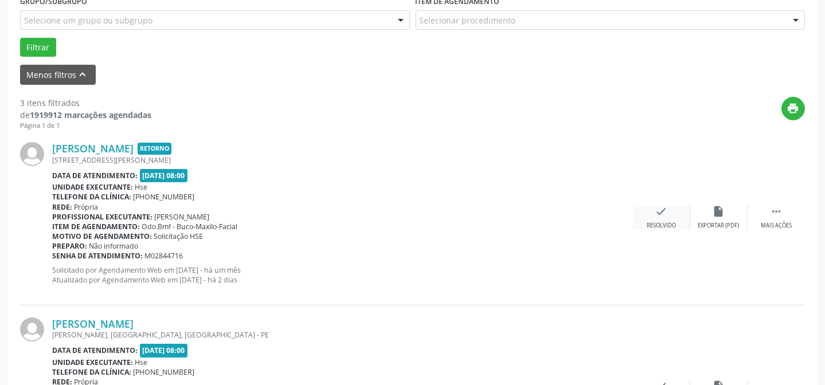
click at [648, 225] on div "Resolvido" at bounding box center [661, 226] width 29 height 8
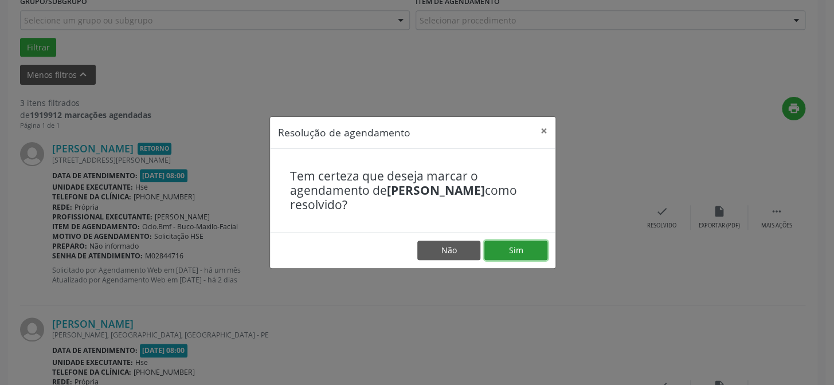
click at [495, 246] on button "Sim" at bounding box center [516, 250] width 63 height 19
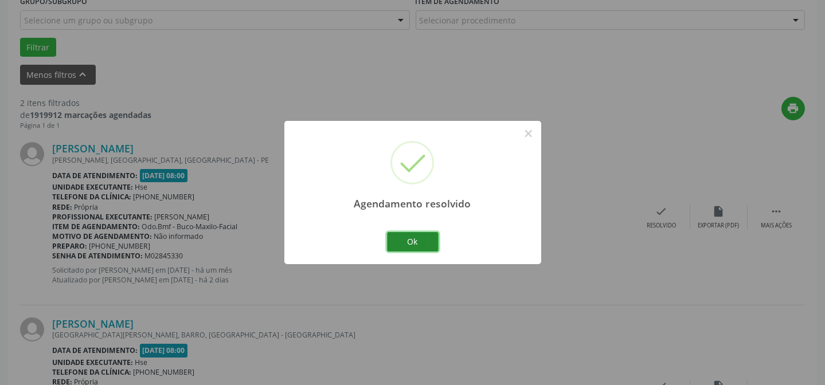
click at [423, 240] on button "Ok" at bounding box center [413, 241] width 52 height 19
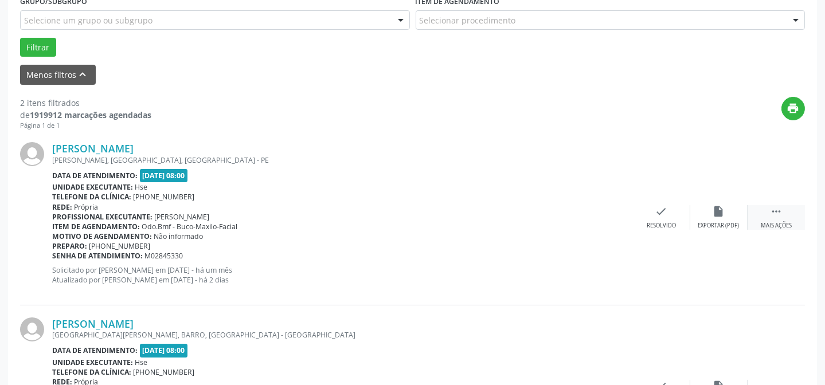
click at [783, 216] on div " Mais ações" at bounding box center [776, 217] width 57 height 25
click at [727, 214] on div "alarm_off Não compareceu" at bounding box center [718, 217] width 57 height 25
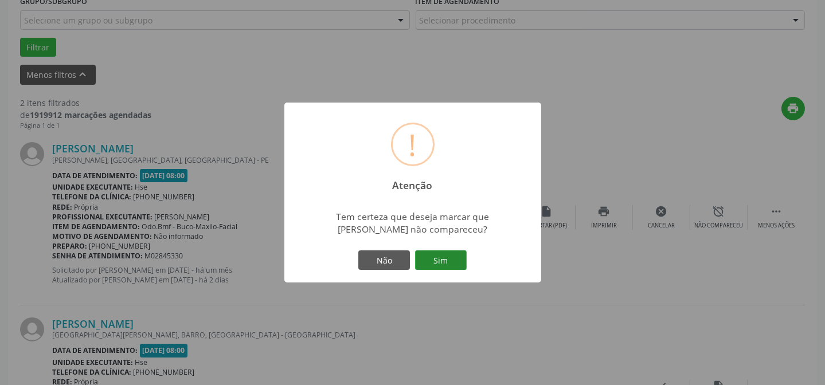
click at [443, 255] on button "Sim" at bounding box center [441, 260] width 52 height 19
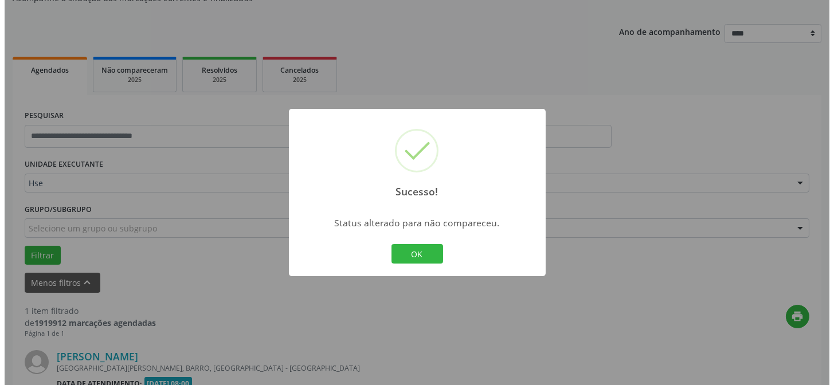
scroll to position [262, 0]
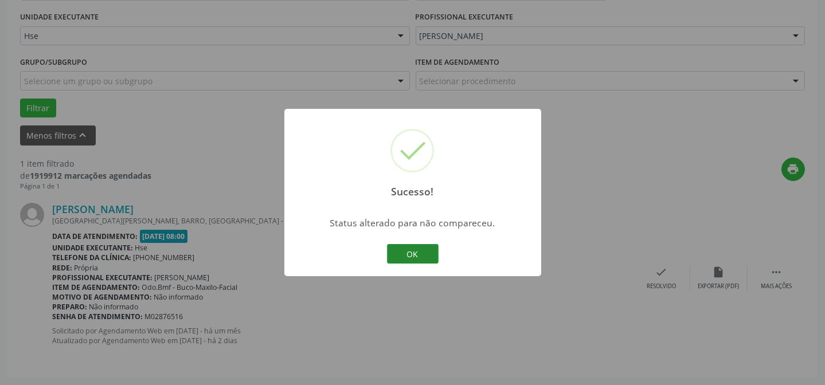
click at [414, 253] on button "OK" at bounding box center [413, 253] width 52 height 19
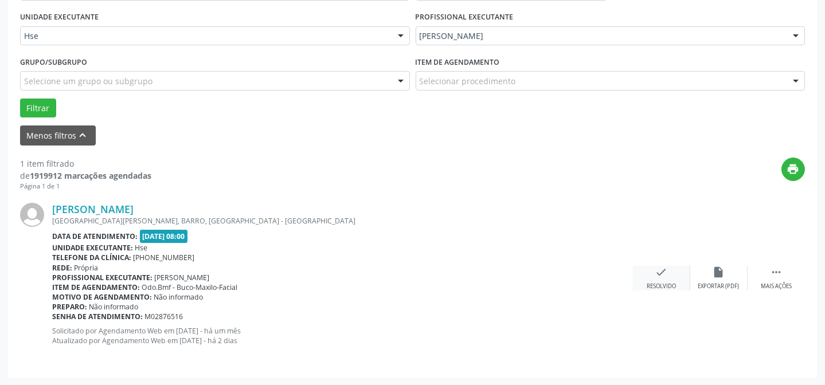
click at [664, 279] on div "check Resolvido" at bounding box center [661, 278] width 57 height 25
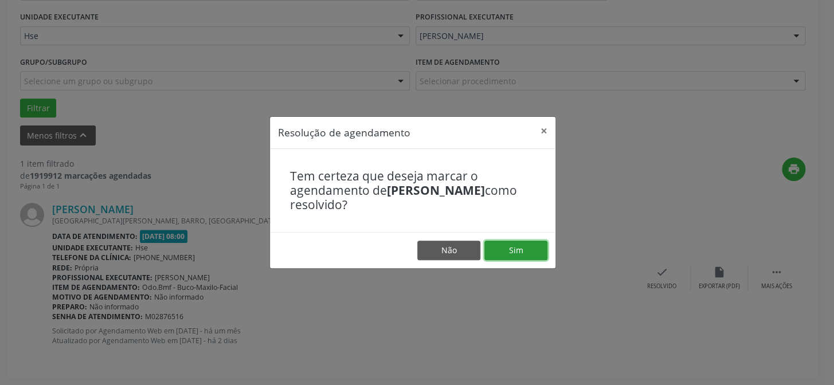
click at [533, 251] on button "Sim" at bounding box center [516, 250] width 63 height 19
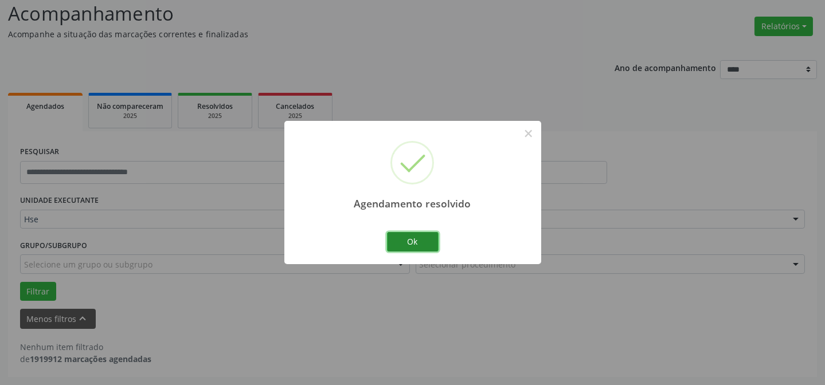
scroll to position [77, 0]
click at [408, 245] on button "Ok" at bounding box center [413, 241] width 52 height 19
